Goal: Check status: Check status

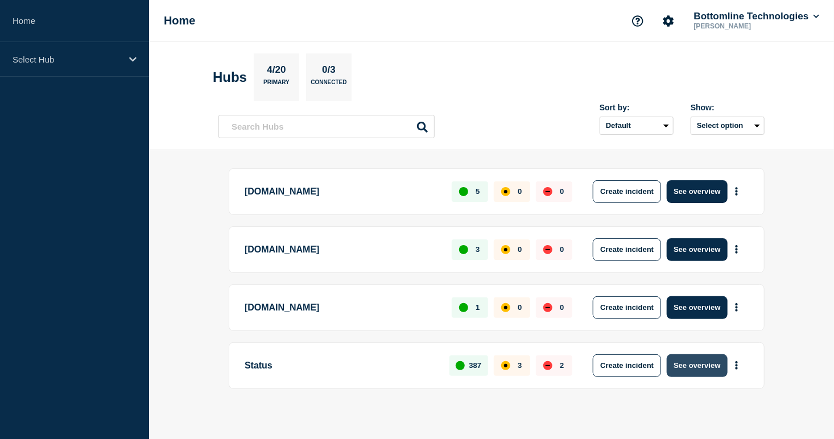
click at [719, 363] on button "See overview" at bounding box center [697, 366] width 60 height 23
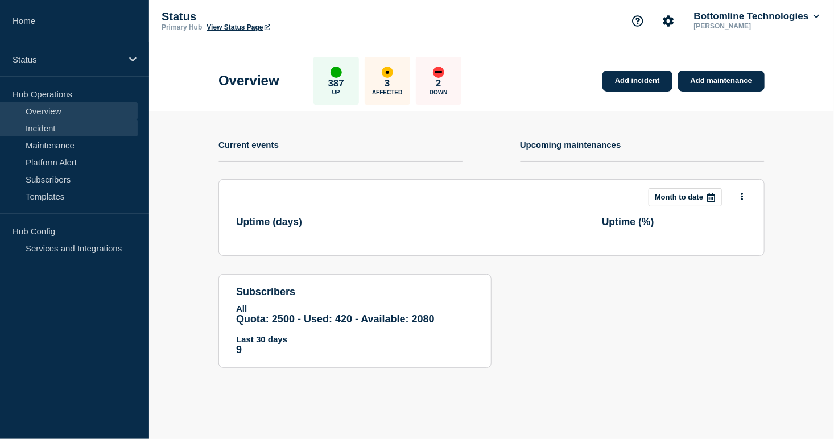
click at [51, 135] on link "Incident" at bounding box center [69, 128] width 138 height 17
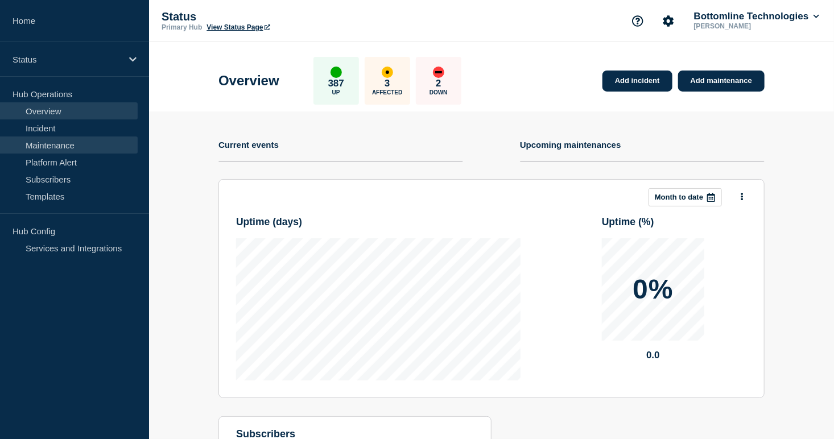
click at [52, 145] on link "Maintenance" at bounding box center [69, 145] width 138 height 17
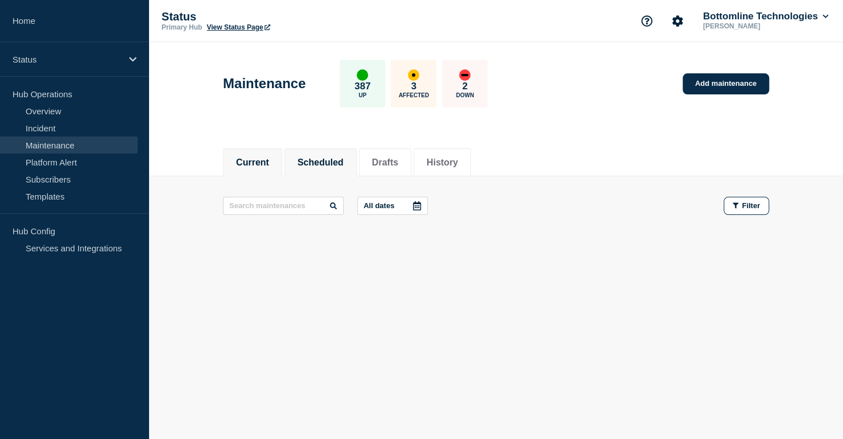
click at [322, 159] on button "Scheduled" at bounding box center [321, 163] width 46 height 10
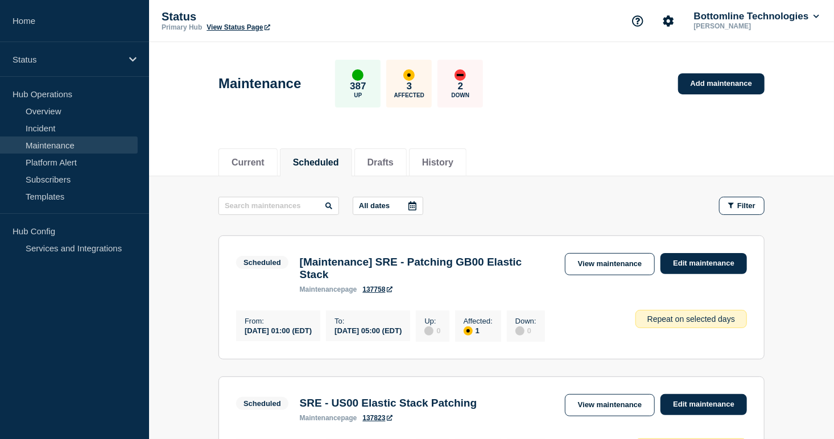
click at [367, 205] on p "All dates" at bounding box center [374, 205] width 31 height 9
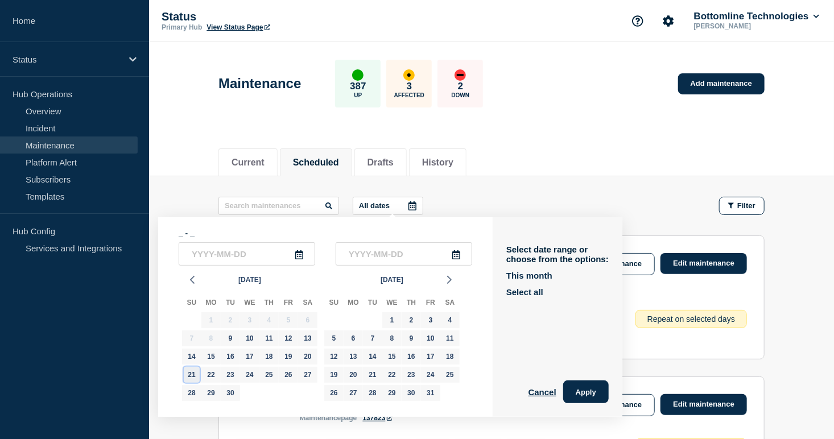
click at [187, 369] on div "21" at bounding box center [192, 375] width 16 height 16
type input "[DATE]"
click at [186, 370] on div "21" at bounding box center [192, 375] width 16 height 16
type input "[DATE]"
click at [190, 273] on button "button" at bounding box center [192, 279] width 16 height 17
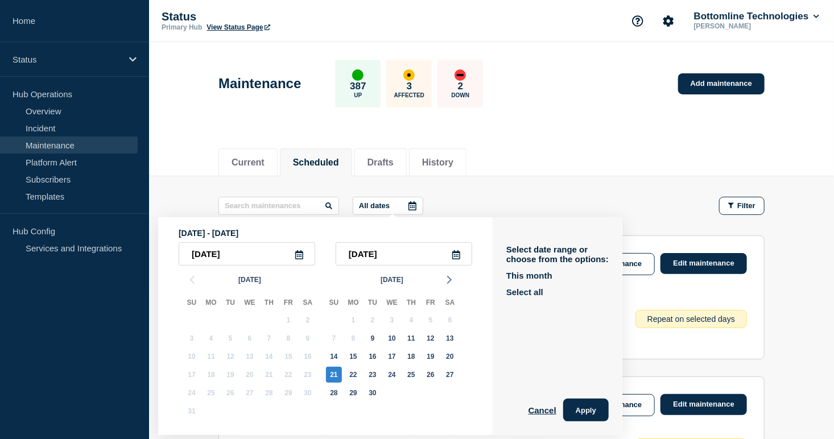
click at [459, 271] on div "[DATE] Su Mo Tu We Th Fr Sa 31 1 2 3 4 5 6 7 8 9 10 11 12 13 14 15 16 17 18 19 …" at bounding box center [392, 345] width 142 height 158
click at [454, 274] on icon "button" at bounding box center [450, 280] width 14 height 14
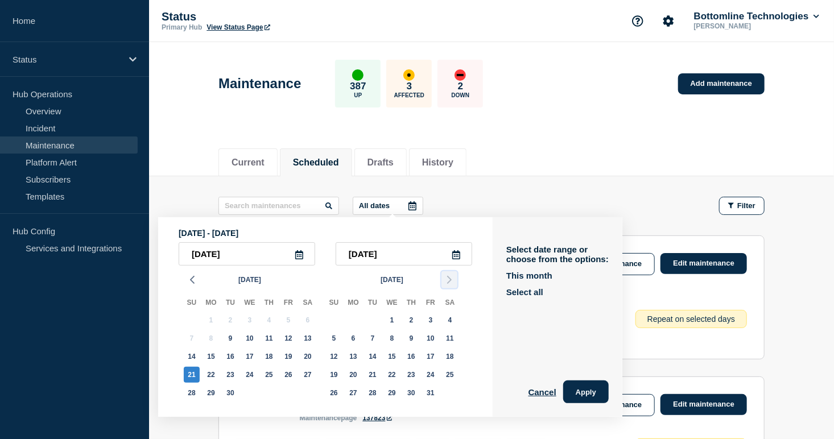
click at [454, 278] on icon "button" at bounding box center [450, 280] width 14 height 14
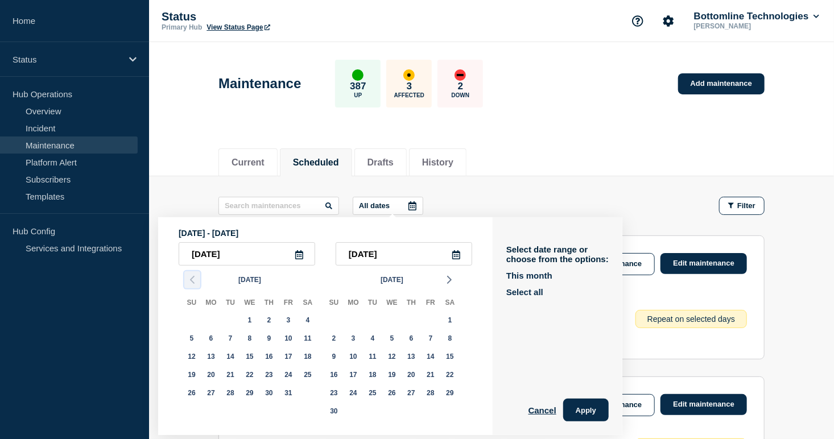
click at [192, 278] on polyline "button" at bounding box center [192, 280] width 3 height 7
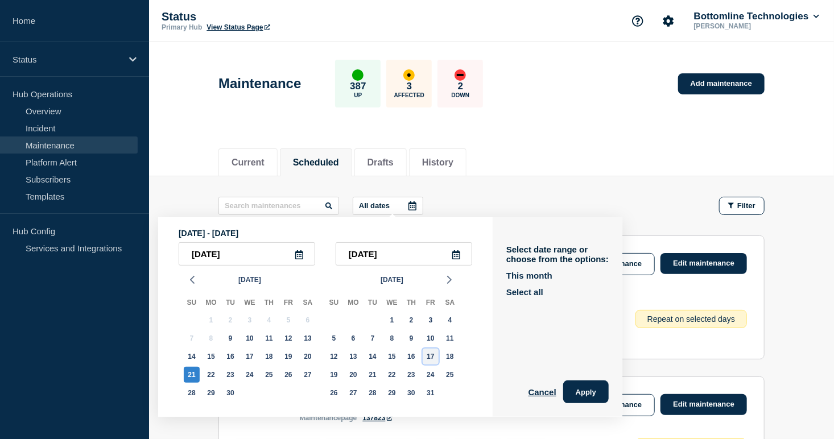
click at [429, 354] on div "17" at bounding box center [431, 357] width 16 height 16
type input "[DATE]"
click at [451, 353] on div "18" at bounding box center [450, 357] width 16 height 16
type input "[DATE]"
click at [590, 390] on button "Apply" at bounding box center [586, 392] width 46 height 23
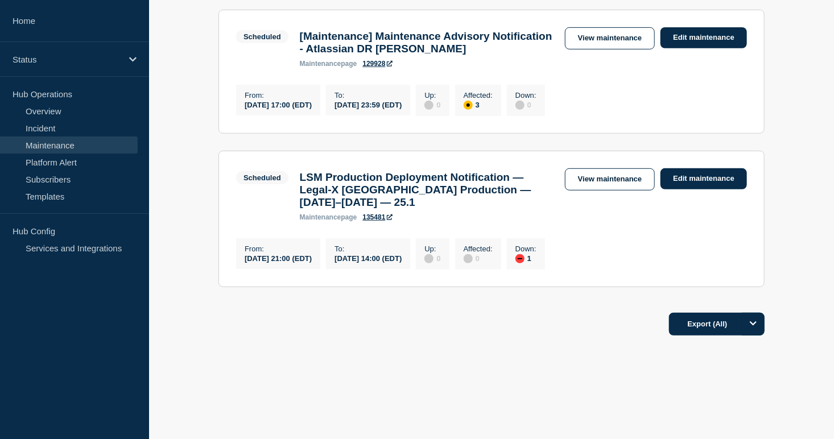
scroll to position [240, 0]
